Goal: Task Accomplishment & Management: Use online tool/utility

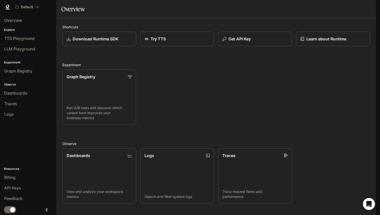
click at [372, 8] on button "button" at bounding box center [369, 7] width 10 height 10
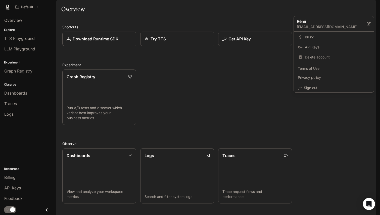
click at [208, 130] on div at bounding box center [190, 107] width 380 height 215
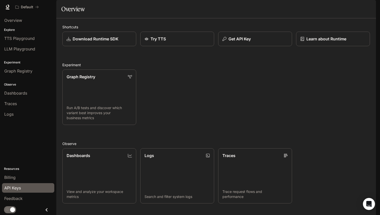
click at [17, 188] on span "API Keys" at bounding box center [12, 188] width 17 height 6
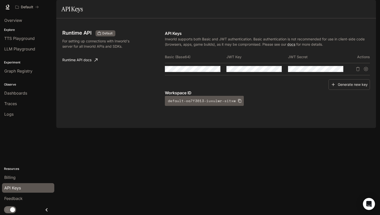
click at [212, 128] on div "Runtime API Default For setting up connections with Inworld's server for all In…" at bounding box center [215, 73] width 319 height 110
click at [346, 90] on button "Generate new key" at bounding box center [348, 84] width 41 height 11
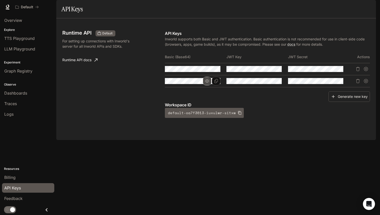
click at [206, 83] on icon "button" at bounding box center [207, 81] width 4 height 4
click at [217, 83] on icon "Copy Basic (Base64)" at bounding box center [216, 81] width 4 height 4
click at [286, 108] on p "Workspace ID" at bounding box center [267, 105] width 205 height 6
drag, startPoint x: 107, startPoint y: 88, endPoint x: 107, endPoint y: 85, distance: 2.5
click at [107, 87] on div "Runtime API Default For setting up connections with Inworld's server for all In…" at bounding box center [113, 74] width 102 height 88
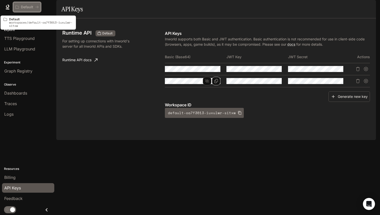
click at [39, 4] on button "Default" at bounding box center [27, 7] width 28 height 10
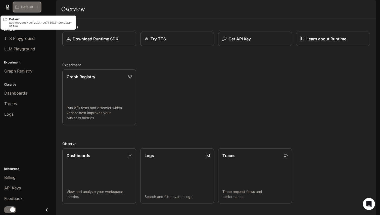
click at [20, 9] on button "Default" at bounding box center [27, 7] width 28 height 10
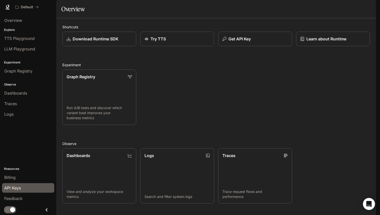
click at [20, 187] on span "API Keys" at bounding box center [12, 188] width 17 height 6
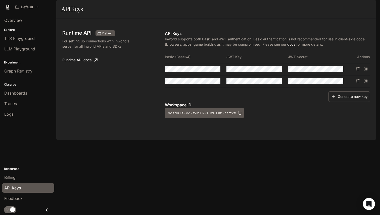
click at [166, 140] on div "Runtime API Default For setting up connections with Inworld's server for all In…" at bounding box center [215, 79] width 319 height 122
